Goal: Transaction & Acquisition: Purchase product/service

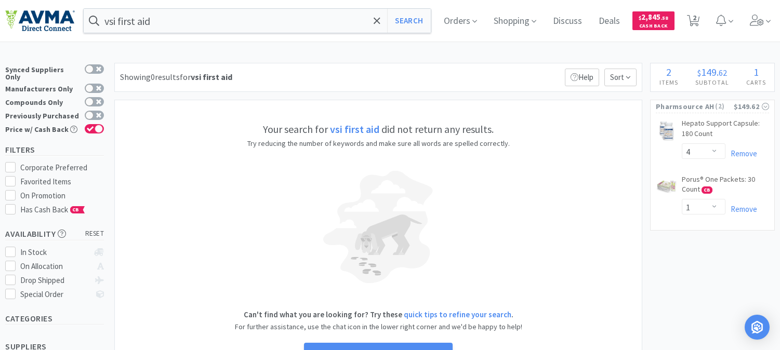
select select "4"
select select "1"
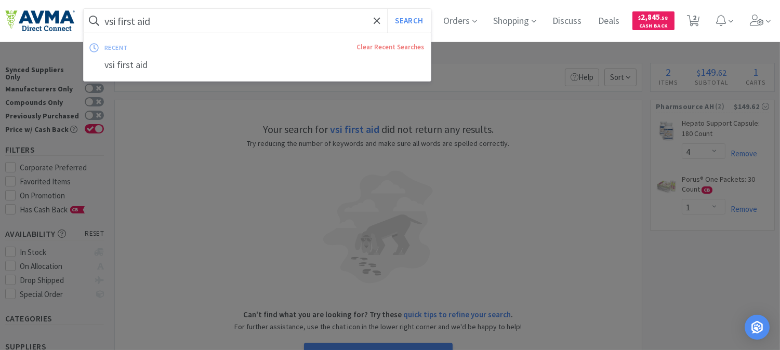
click at [258, 20] on input "vsi first aid" at bounding box center [257, 21] width 347 height 24
paste input "078939344"
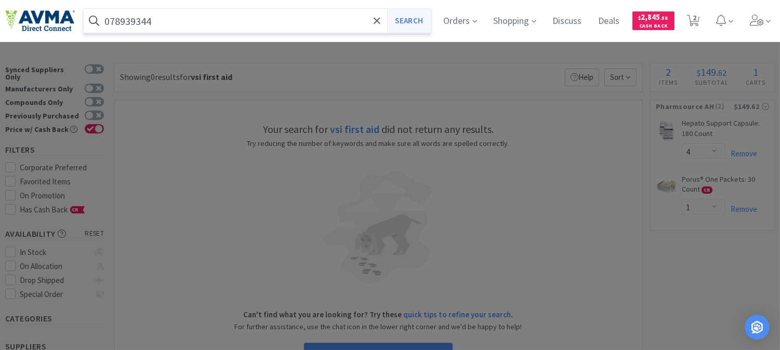
click at [417, 20] on button "Search" at bounding box center [408, 21] width 43 height 24
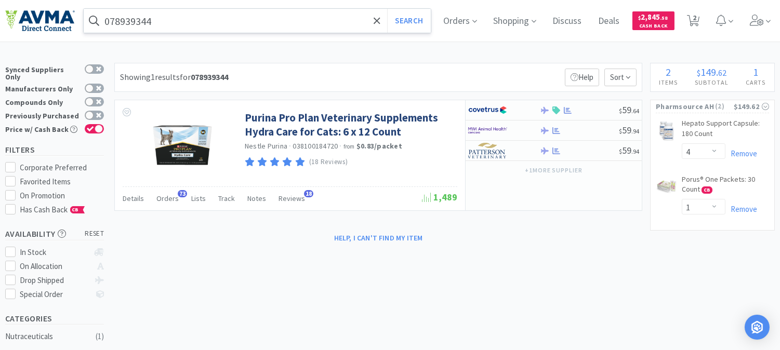
click at [211, 23] on input "078939344" at bounding box center [257, 21] width 347 height 24
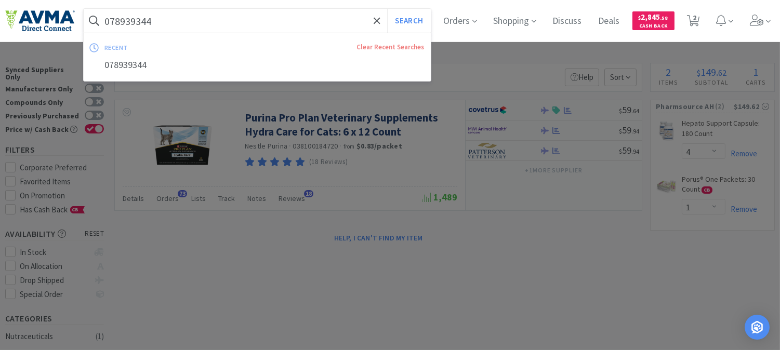
click at [211, 23] on input "078939344" at bounding box center [257, 21] width 347 height 24
click at [423, 19] on button "Search" at bounding box center [408, 21] width 43 height 24
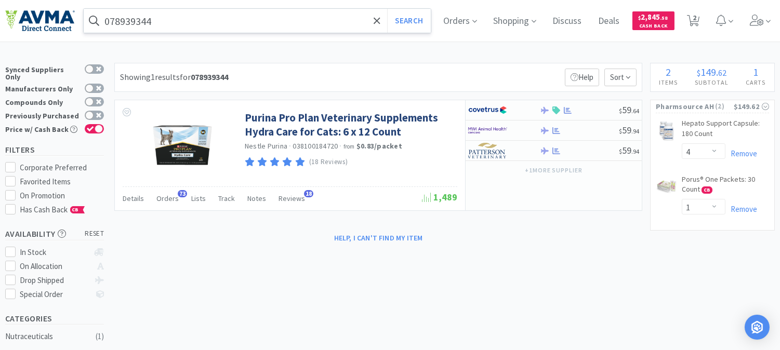
click at [207, 28] on input "078939344" at bounding box center [257, 21] width 347 height 24
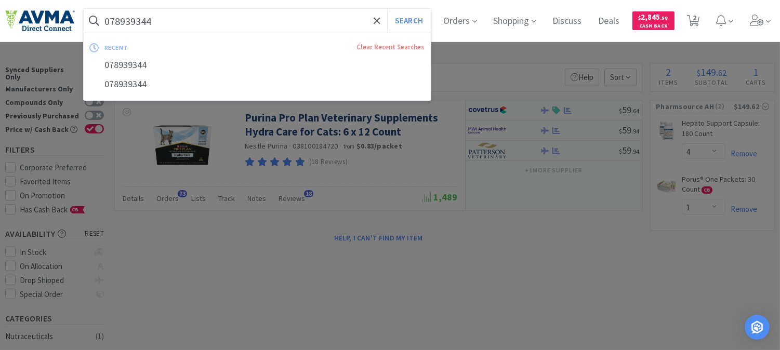
paste input "3247"
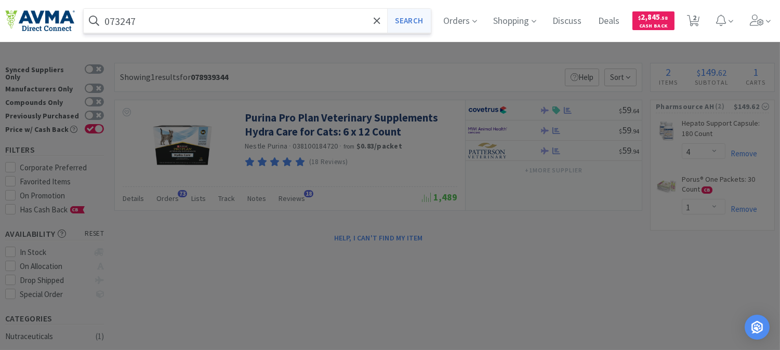
type input "073247"
click at [427, 21] on button "Search" at bounding box center [408, 21] width 43 height 24
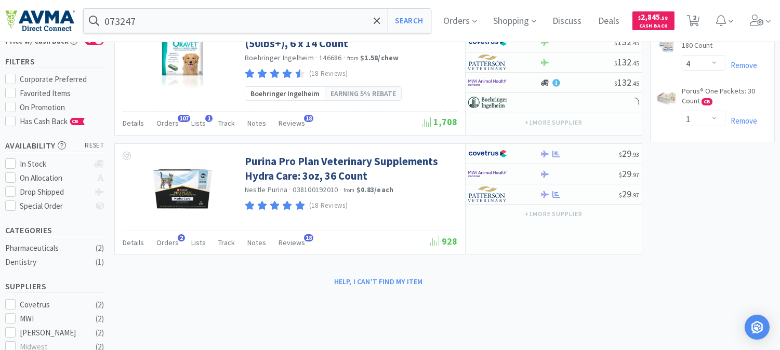
scroll to position [58, 0]
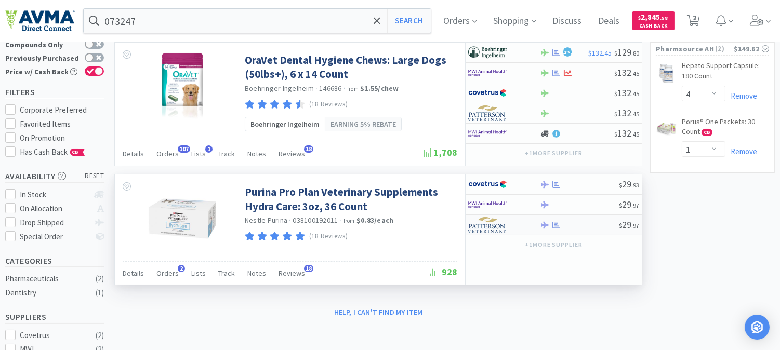
click at [490, 229] on img at bounding box center [487, 225] width 39 height 16
select select "1"
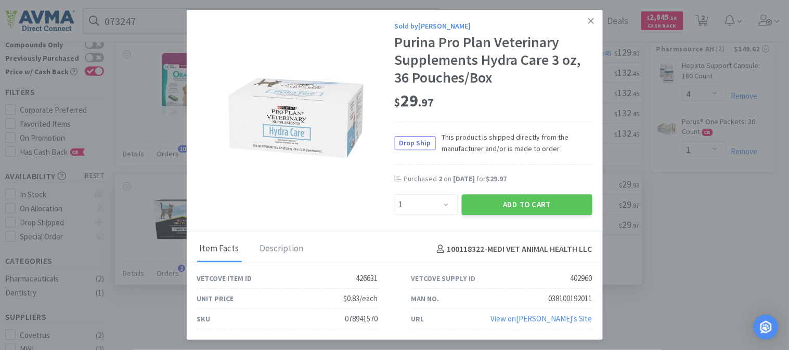
click at [354, 314] on div "078941570" at bounding box center [361, 320] width 33 height 12
copy div "078941570"
click at [591, 21] on icon at bounding box center [591, 21] width 6 height 6
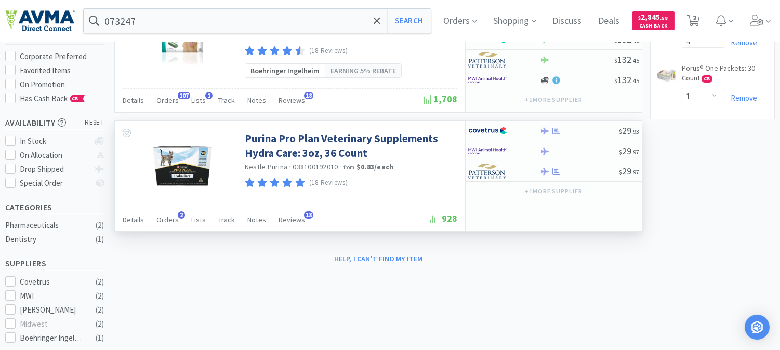
scroll to position [115, 0]
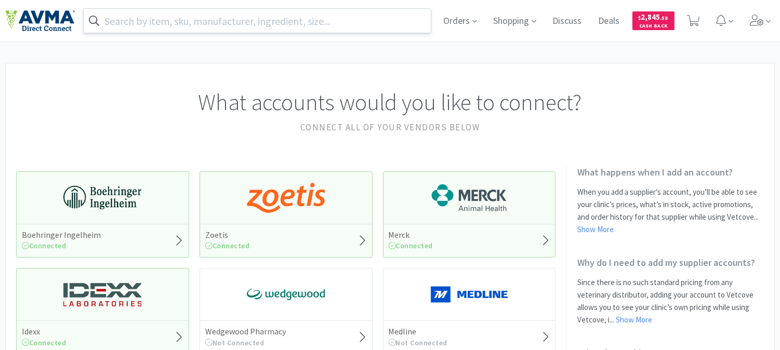
click at [294, 22] on input "text" at bounding box center [257, 21] width 347 height 24
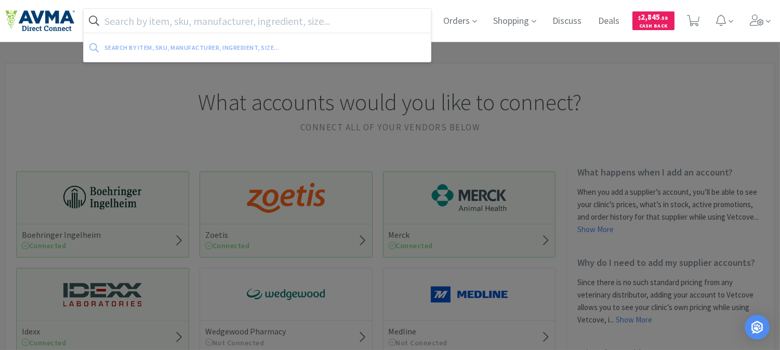
paste input "078939344"
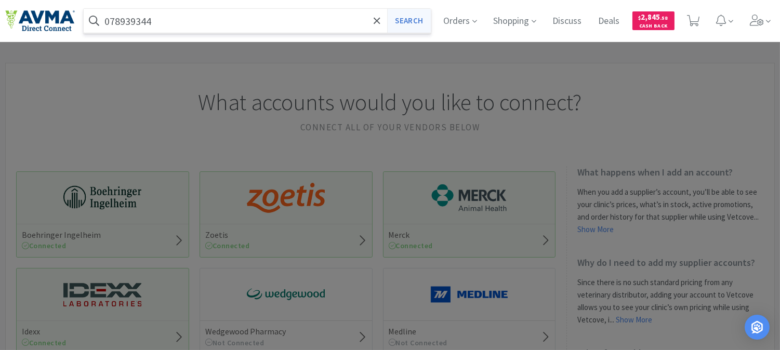
type input "078939344"
click at [408, 21] on button "Search" at bounding box center [408, 21] width 43 height 24
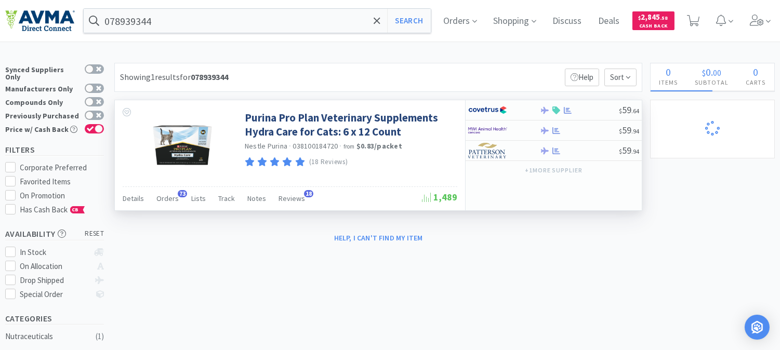
select select "4"
select select "1"
